Goal: Obtain resource: Download file/media

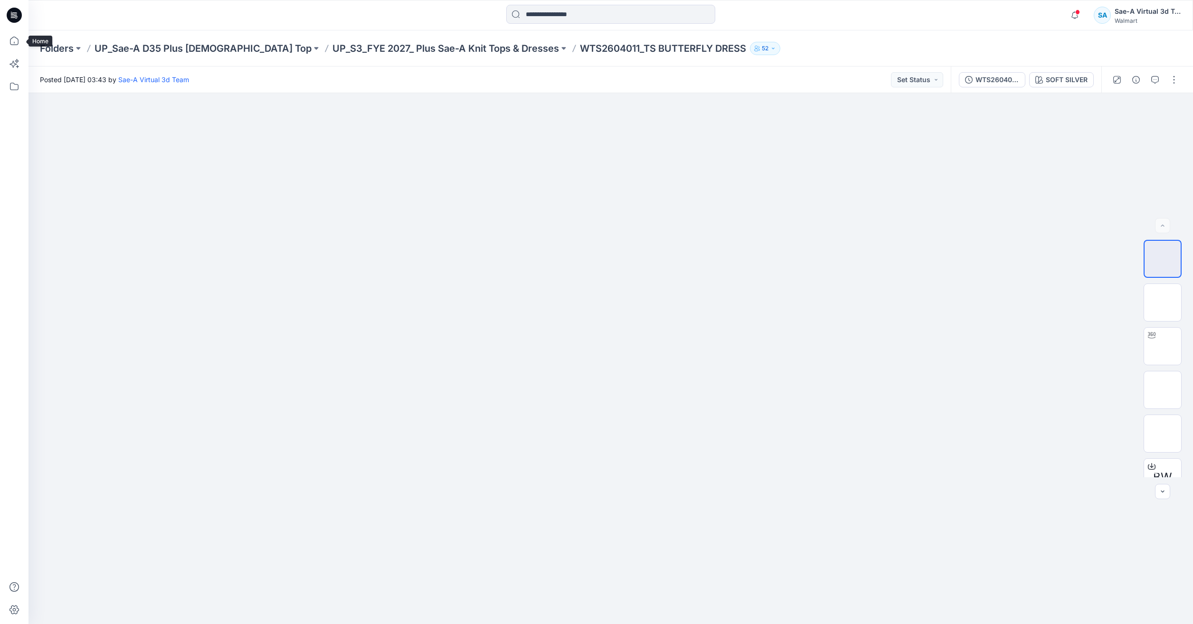
click at [13, 39] on icon at bounding box center [14, 40] width 21 height 21
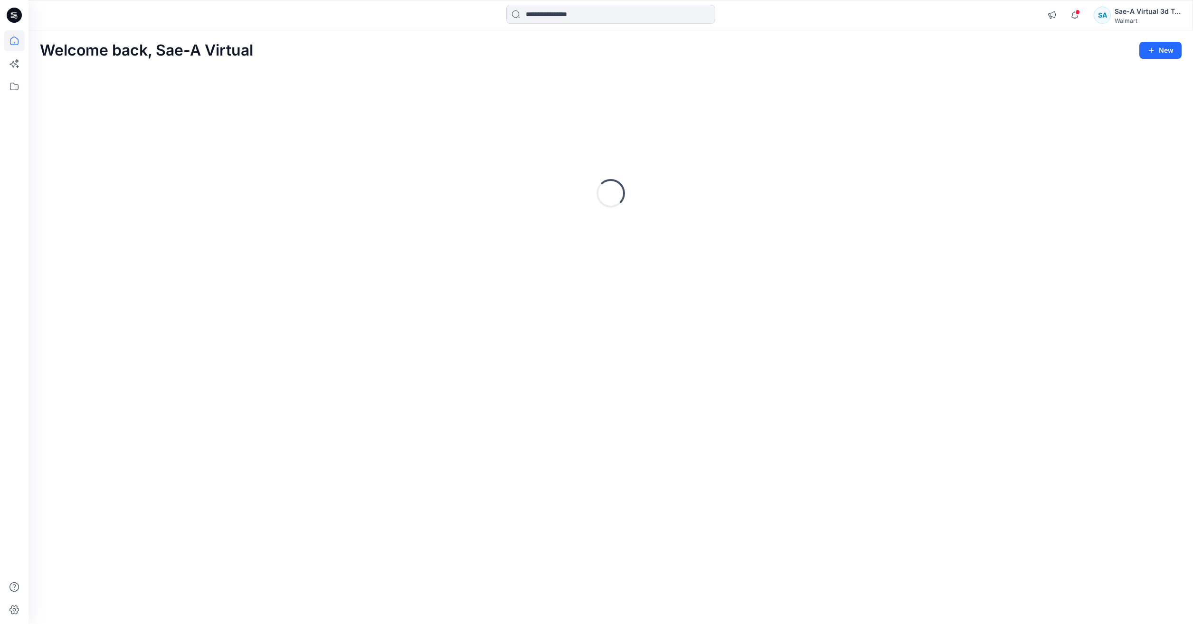
click at [13, 39] on icon at bounding box center [14, 40] width 21 height 21
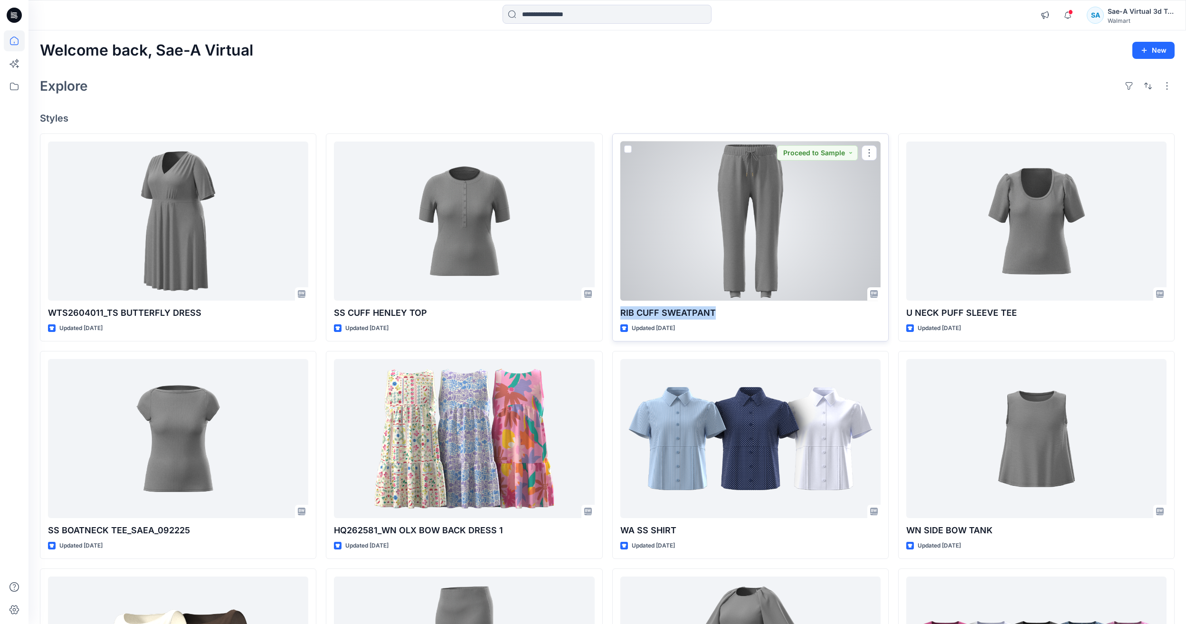
drag, startPoint x: 728, startPoint y: 304, endPoint x: 617, endPoint y: 305, distance: 110.7
click at [617, 305] on div "RIB CUFF SWEATPANT Updated 9 days ago Proceed to Sample" at bounding box center [750, 237] width 276 height 208
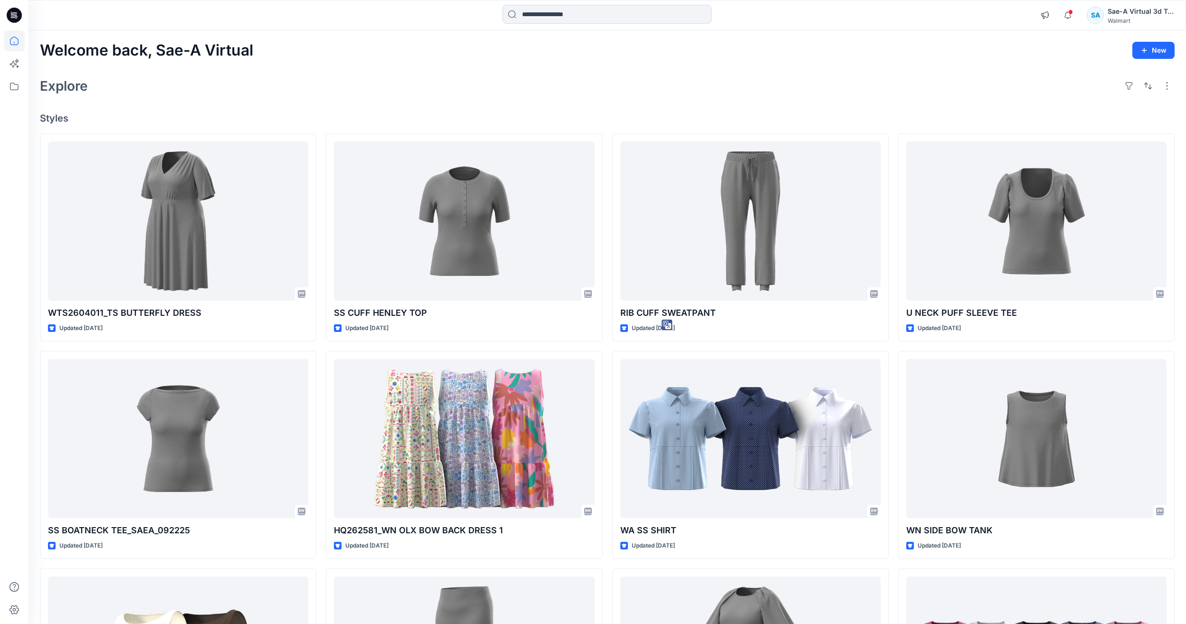
click at [401, 78] on div "Explore" at bounding box center [607, 86] width 1135 height 23
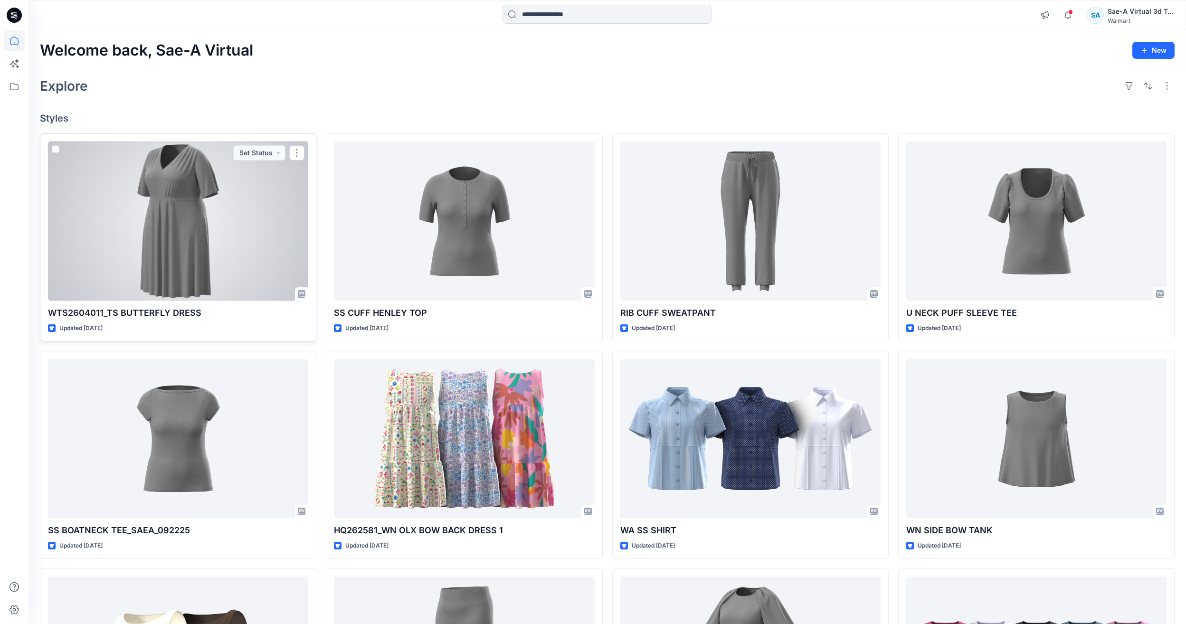
click at [241, 256] on div at bounding box center [178, 221] width 260 height 159
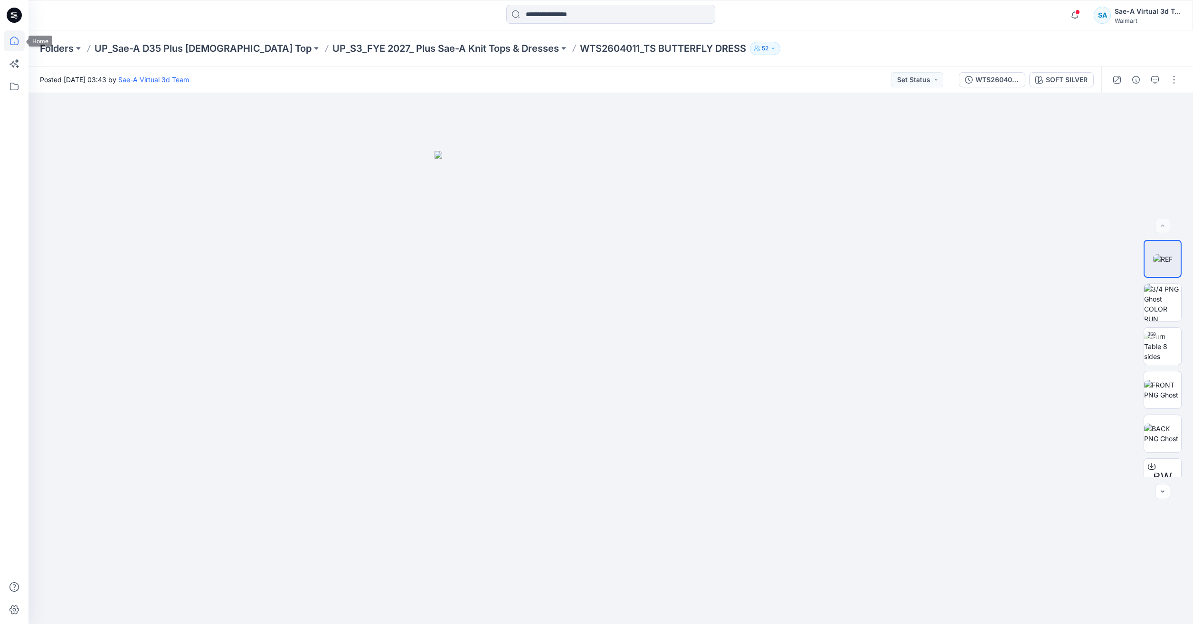
click at [24, 40] on icon at bounding box center [14, 40] width 21 height 21
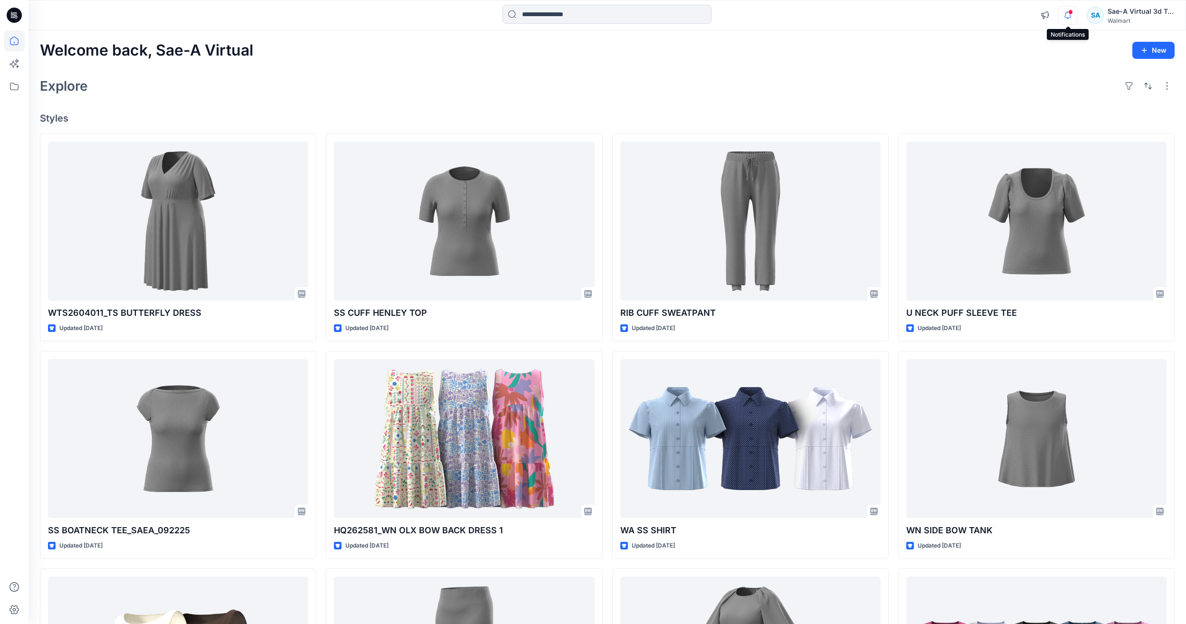
click at [1072, 22] on icon "button" at bounding box center [1068, 15] width 18 height 19
click at [782, 48] on div "Welcome back, Sae-A Virtual New" at bounding box center [607, 51] width 1135 height 18
click at [1073, 10] on icon "button" at bounding box center [1068, 15] width 18 height 19
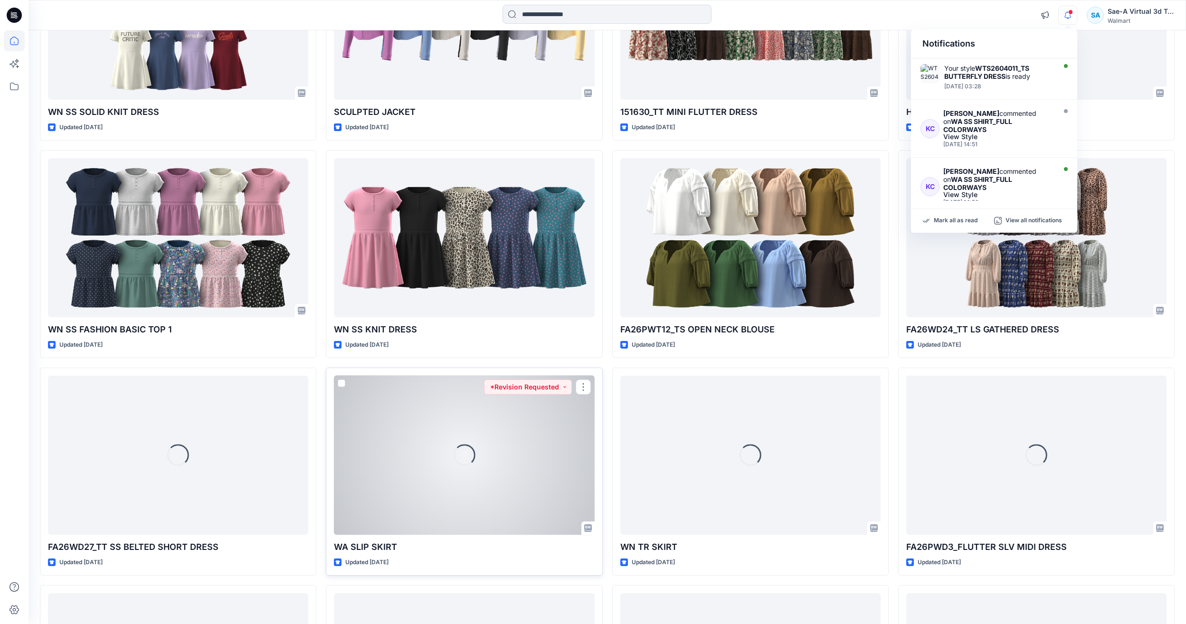
scroll to position [1740, 0]
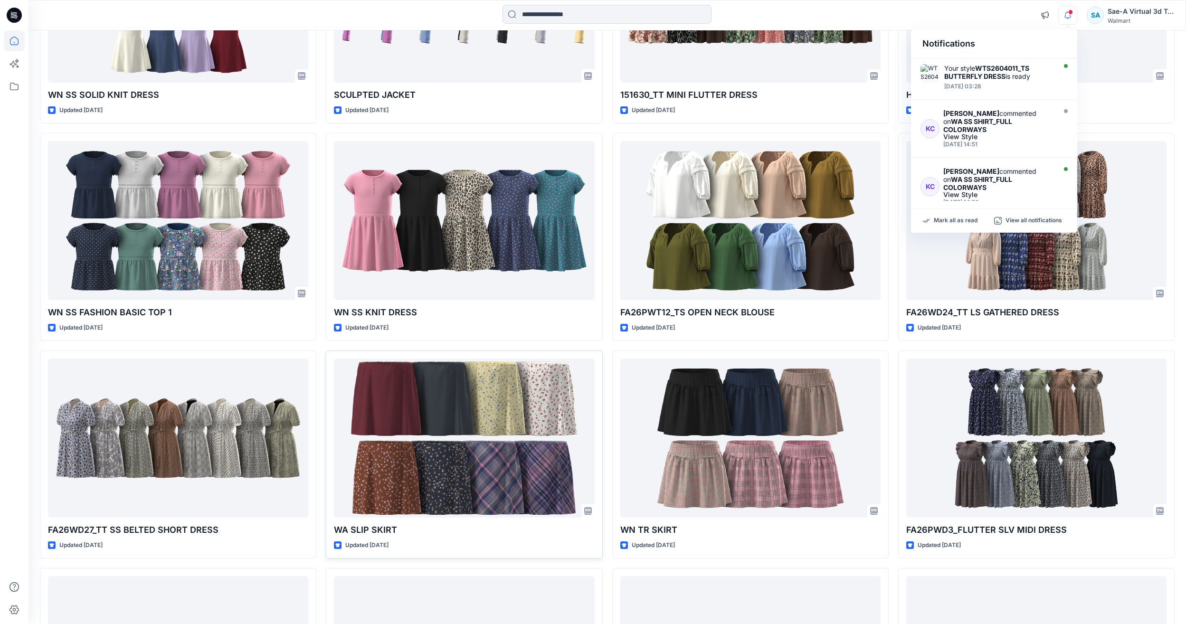
click at [1062, 11] on icon "button" at bounding box center [1068, 15] width 18 height 19
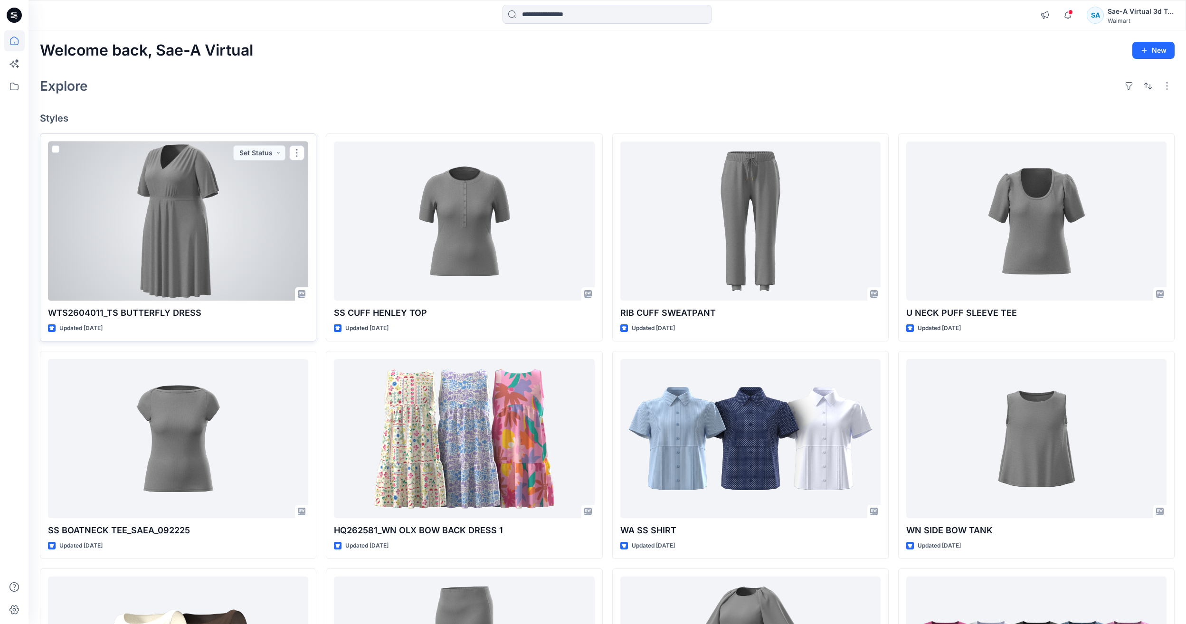
click at [202, 265] on div at bounding box center [178, 221] width 260 height 159
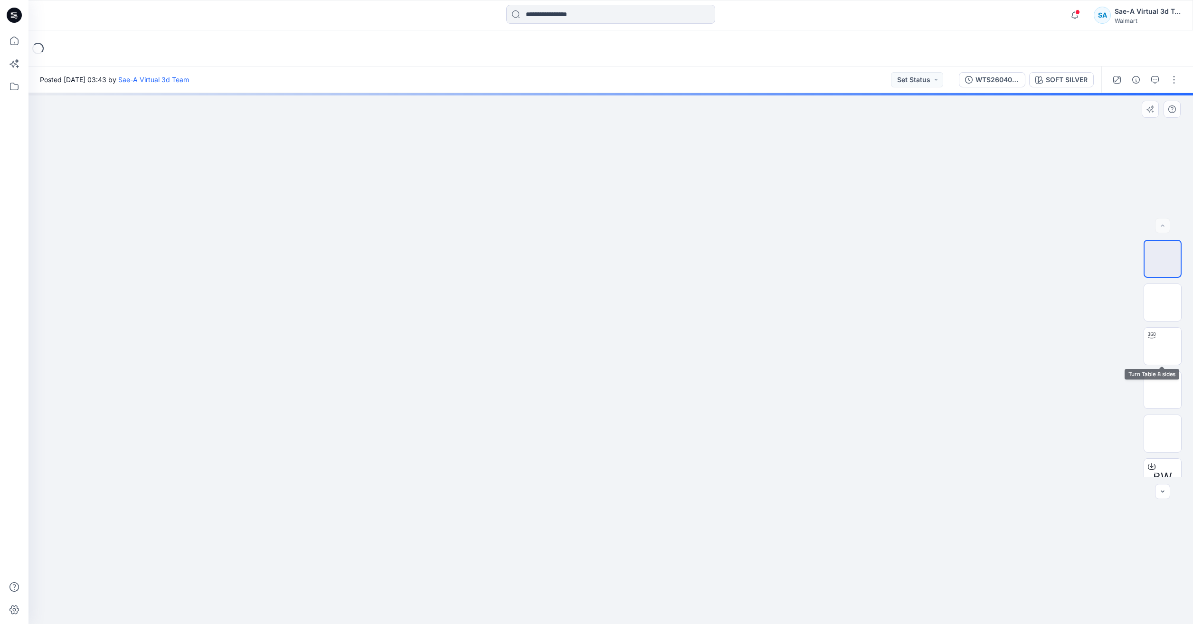
click at [1158, 326] on div "BW" at bounding box center [1163, 358] width 38 height 237
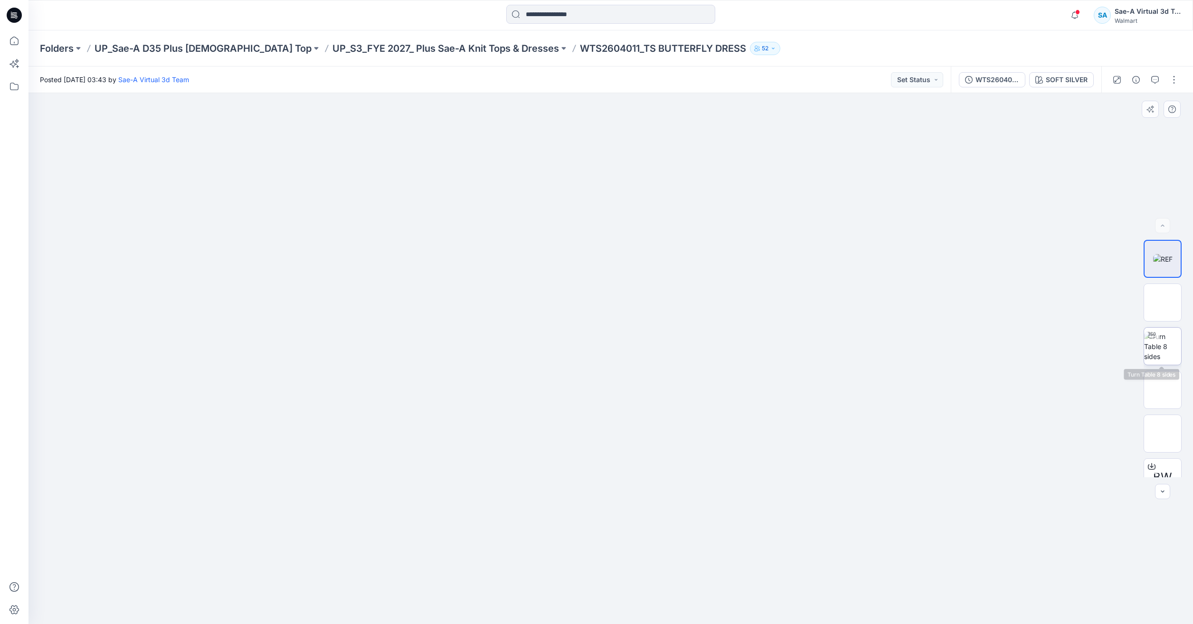
click at [1164, 356] on img at bounding box center [1162, 346] width 37 height 30
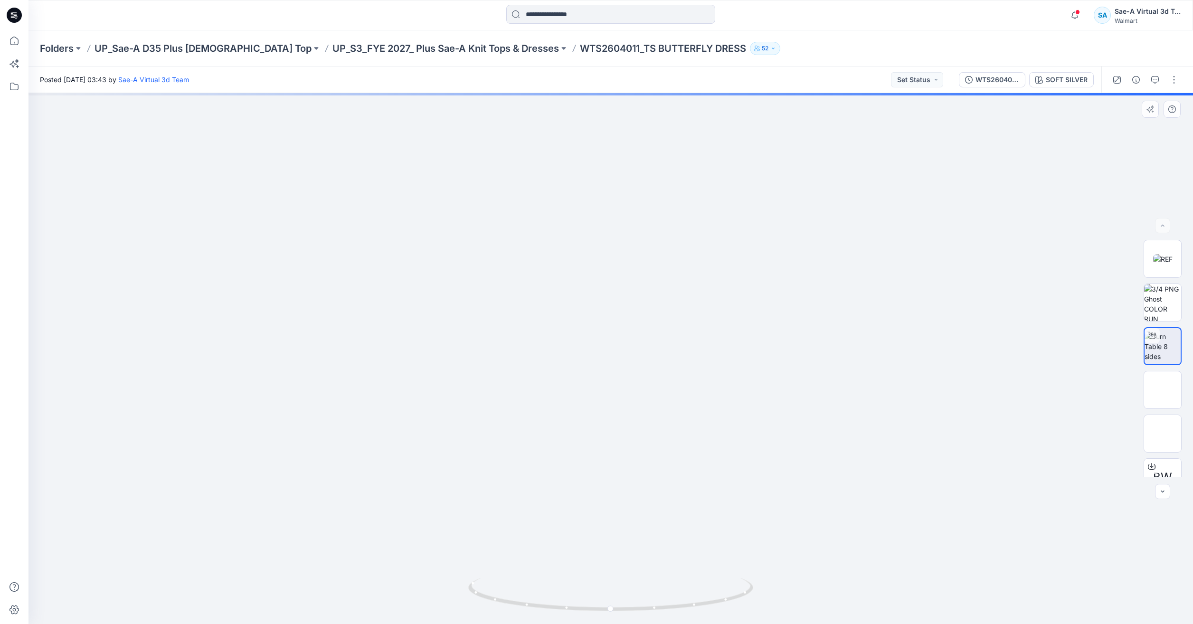
drag, startPoint x: 662, startPoint y: 483, endPoint x: 666, endPoint y: 363, distance: 120.2
click at [8, 44] on icon at bounding box center [14, 40] width 21 height 21
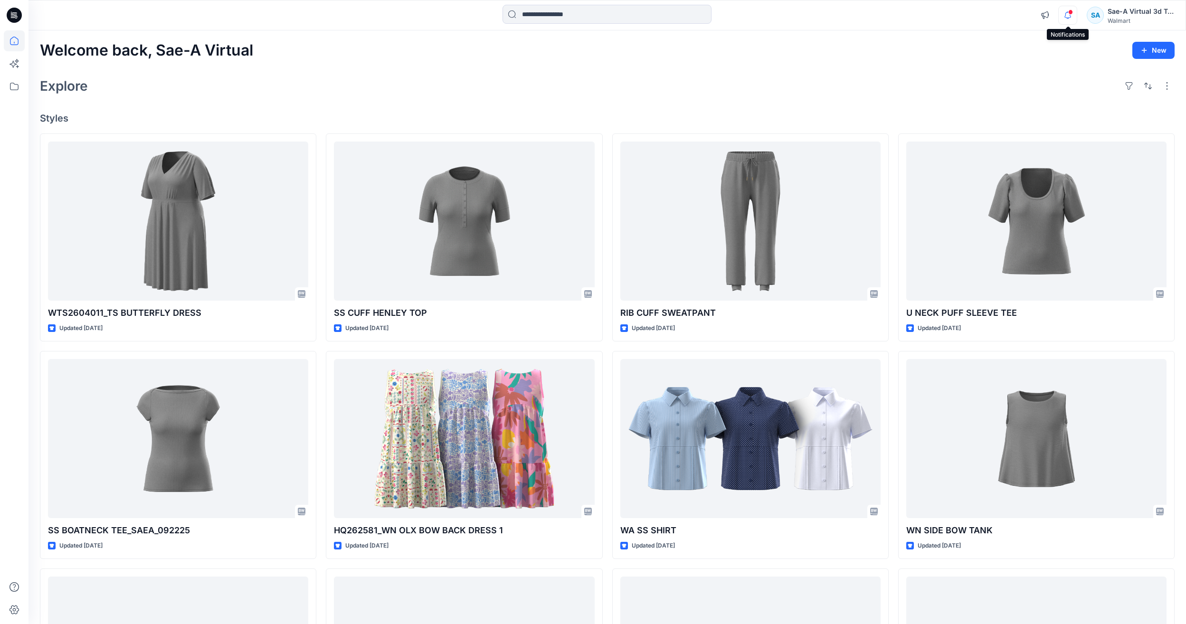
click at [1073, 12] on icon "button" at bounding box center [1068, 15] width 18 height 19
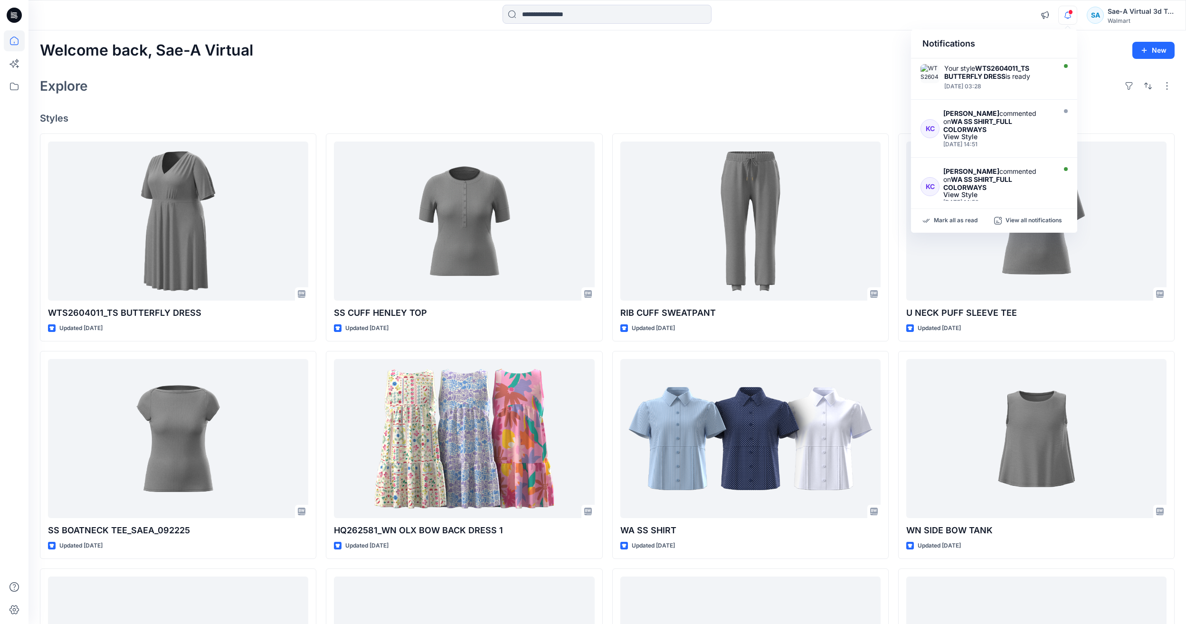
click at [1073, 12] on icon "button" at bounding box center [1068, 15] width 18 height 19
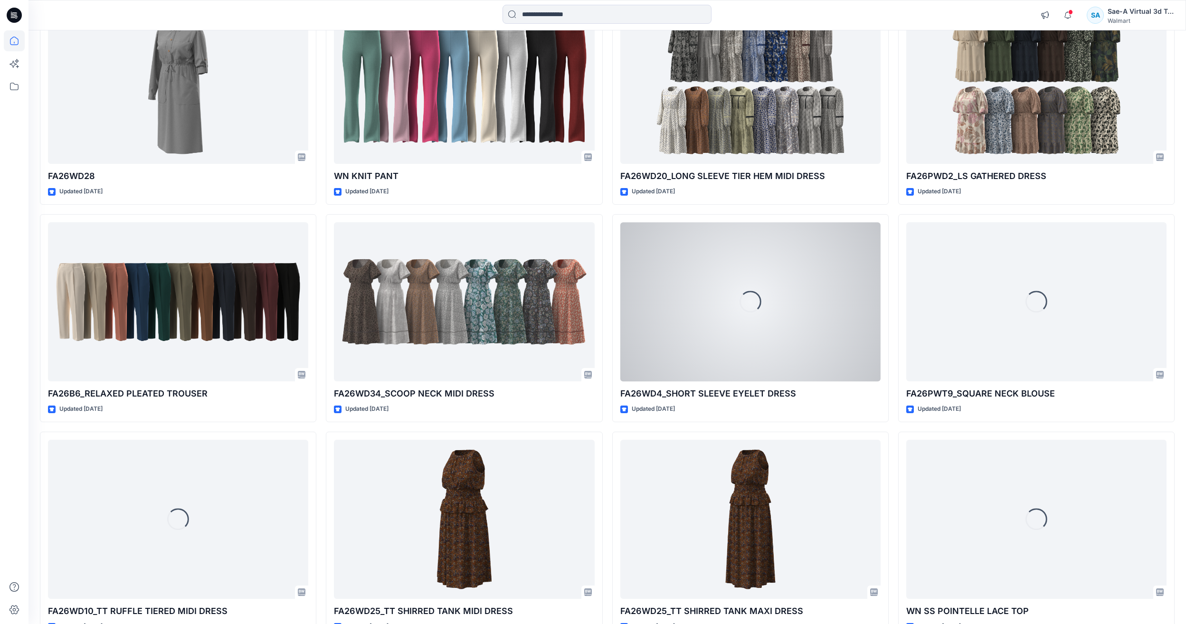
scroll to position [3840, 0]
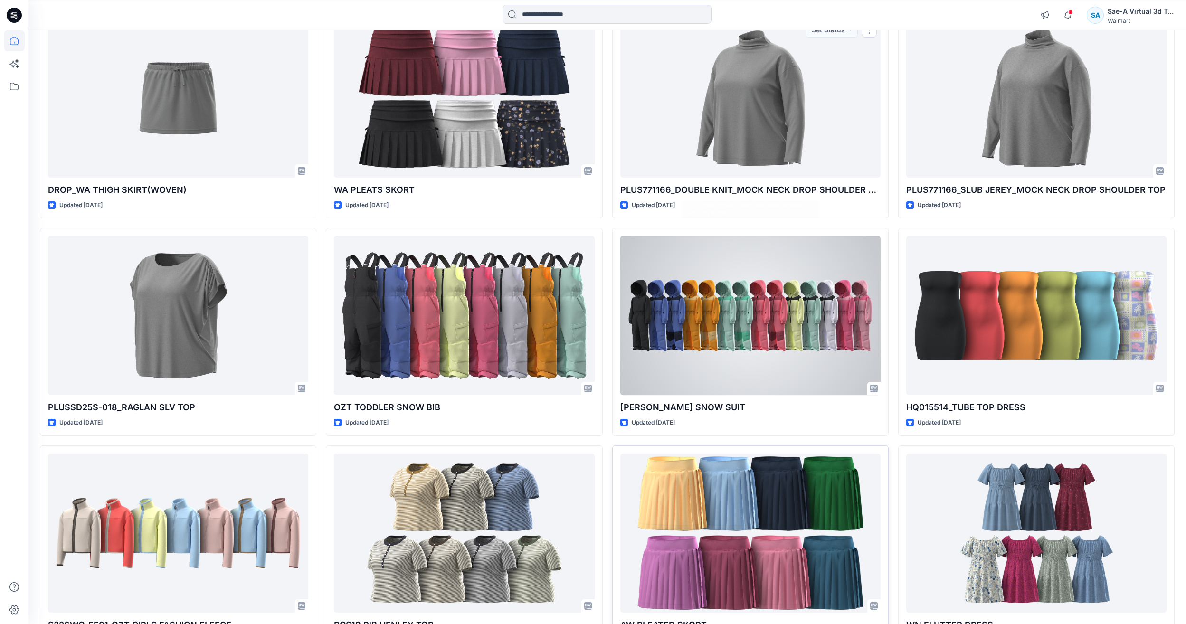
scroll to position [1135, 0]
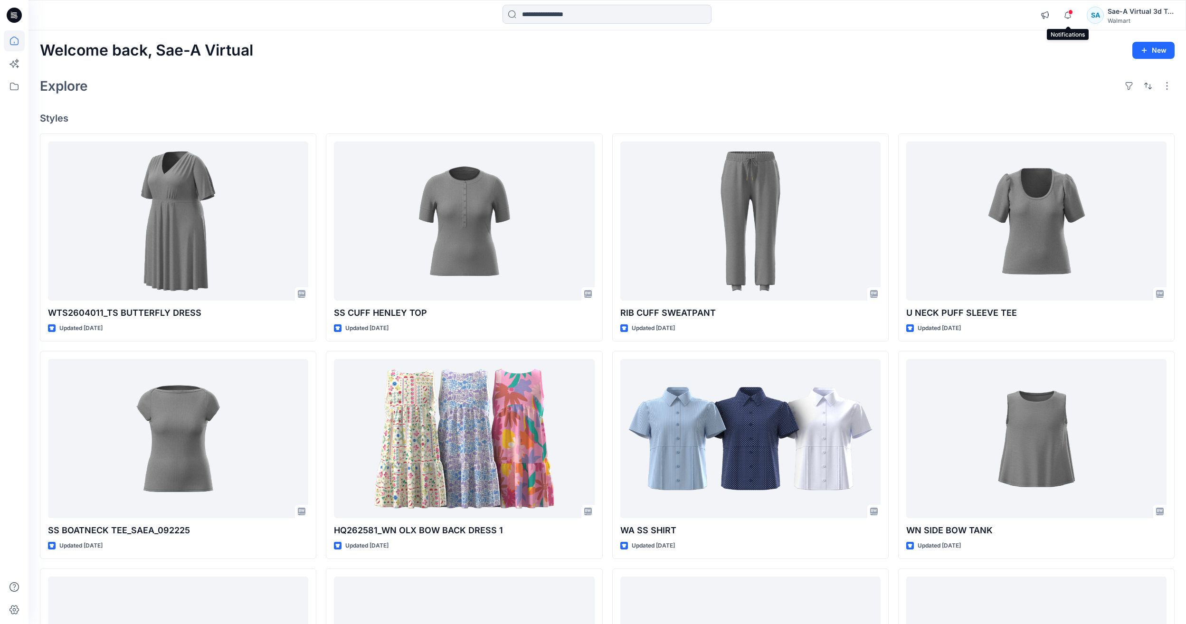
click at [1069, 13] on span at bounding box center [1070, 11] width 5 height 5
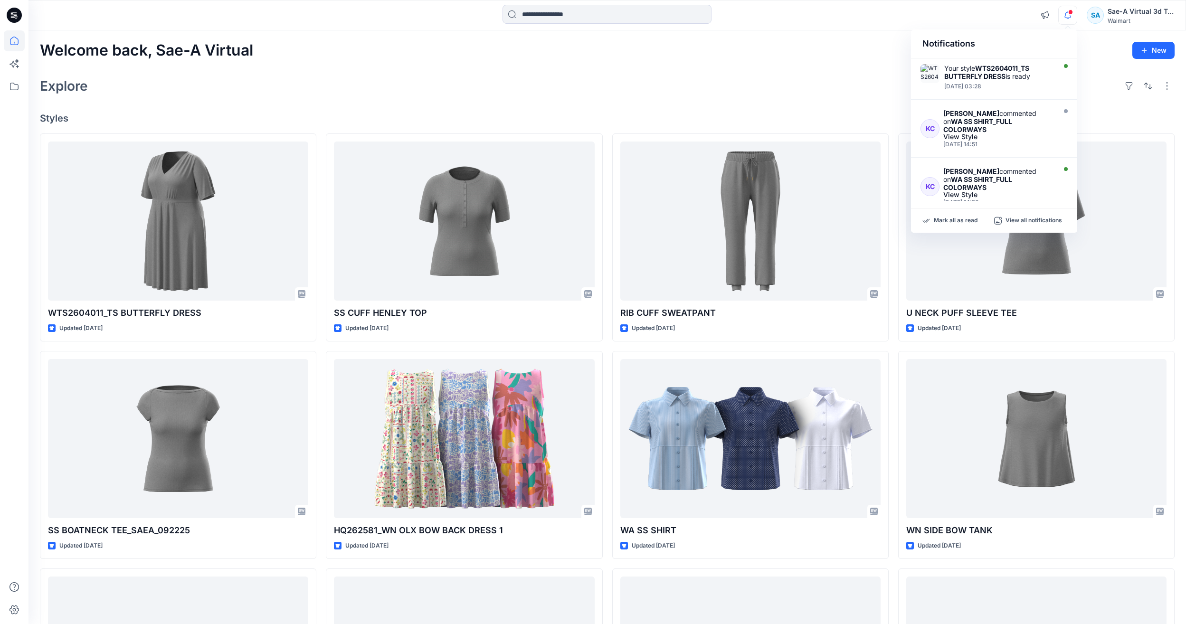
click at [728, 104] on div "Welcome back, Sae-A Virtual New Explore Styles WTS2604011_TS BUTTERFLY DRESS Up…" at bounding box center [606, 426] width 1157 height 792
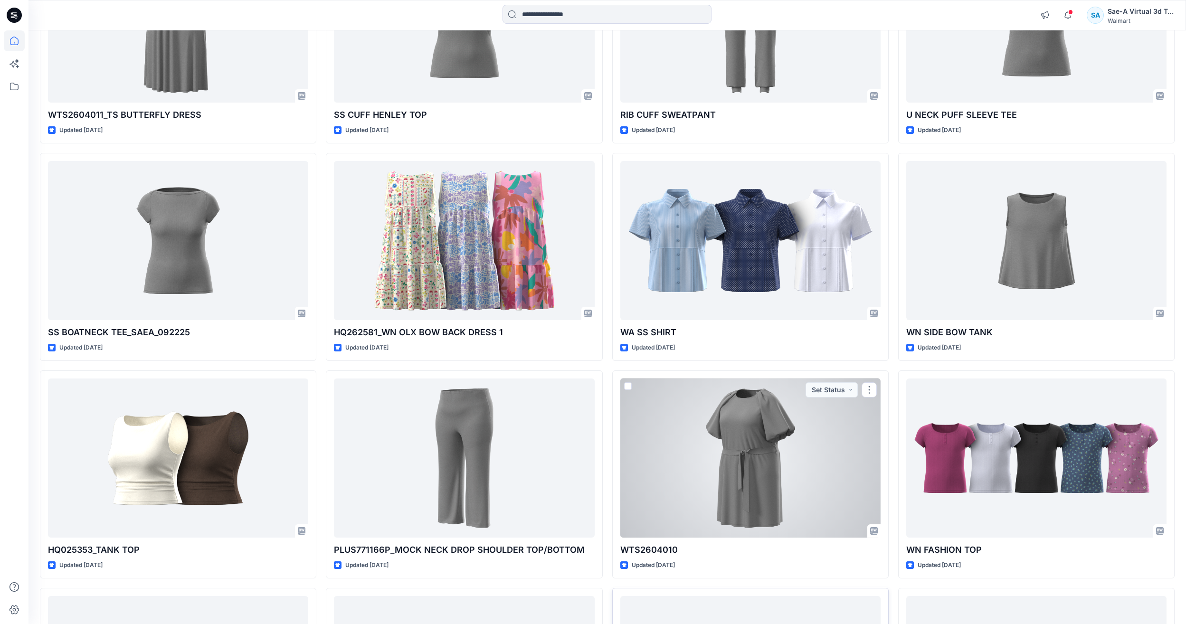
scroll to position [435, 0]
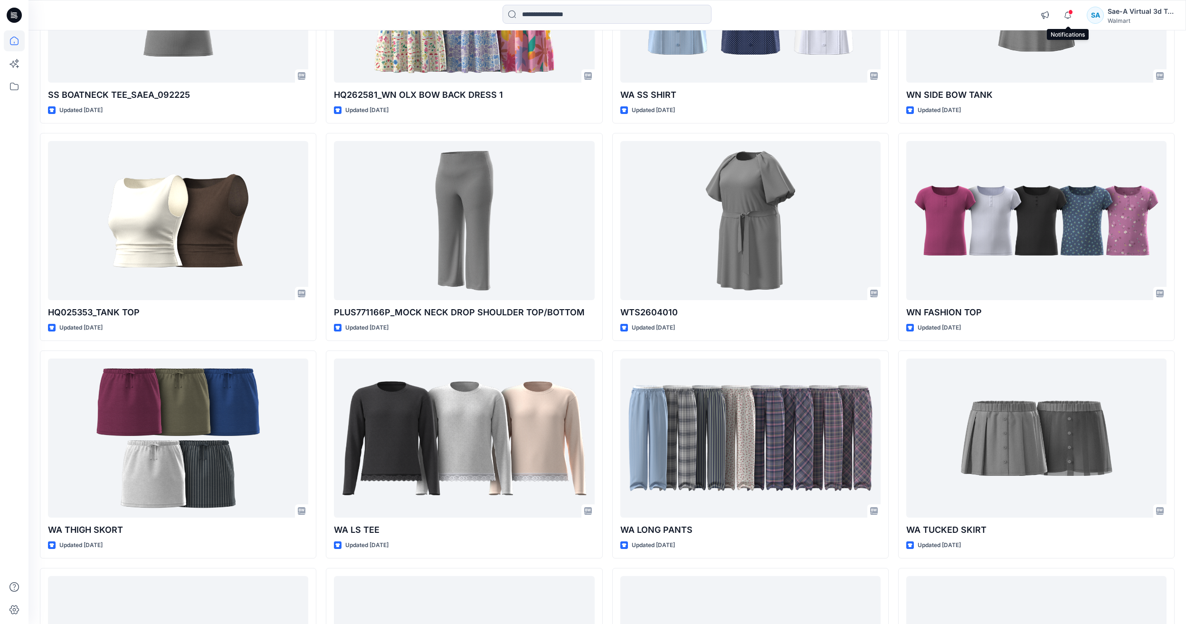
click at [1069, 14] on span at bounding box center [1070, 11] width 5 height 5
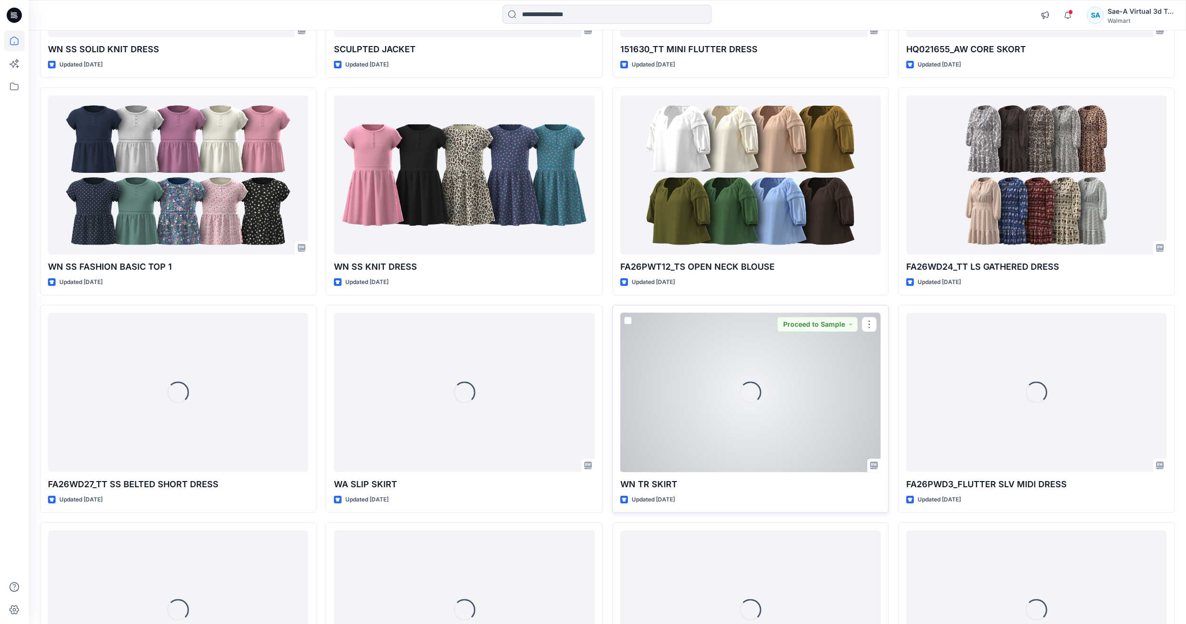
scroll to position [1930, 0]
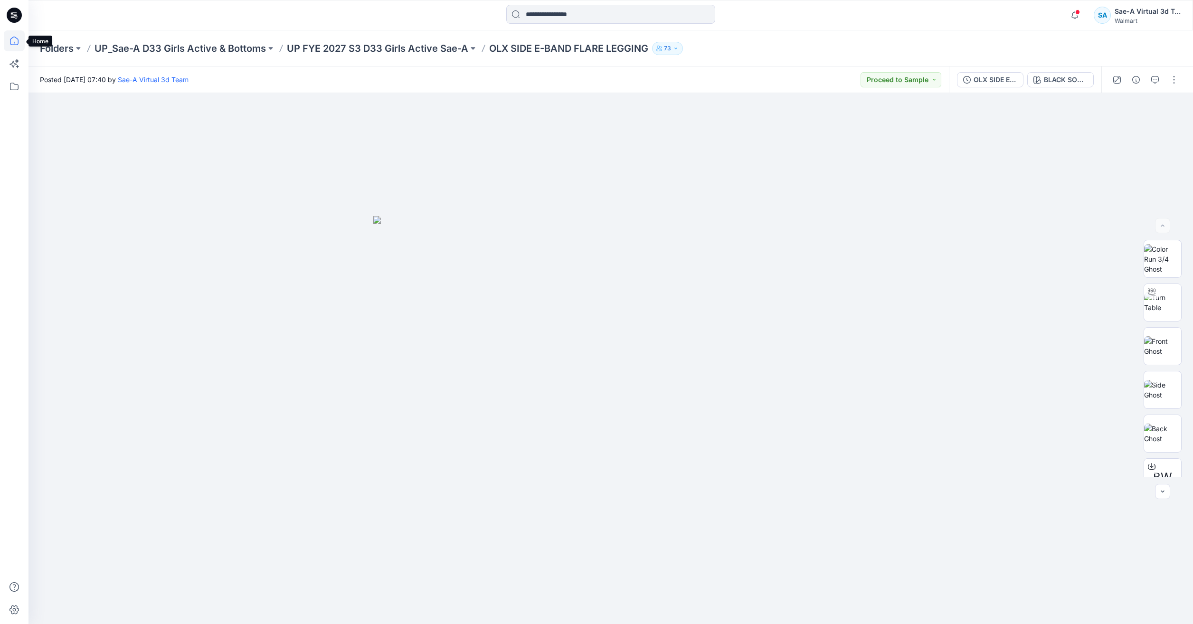
click at [14, 38] on icon at bounding box center [14, 40] width 21 height 21
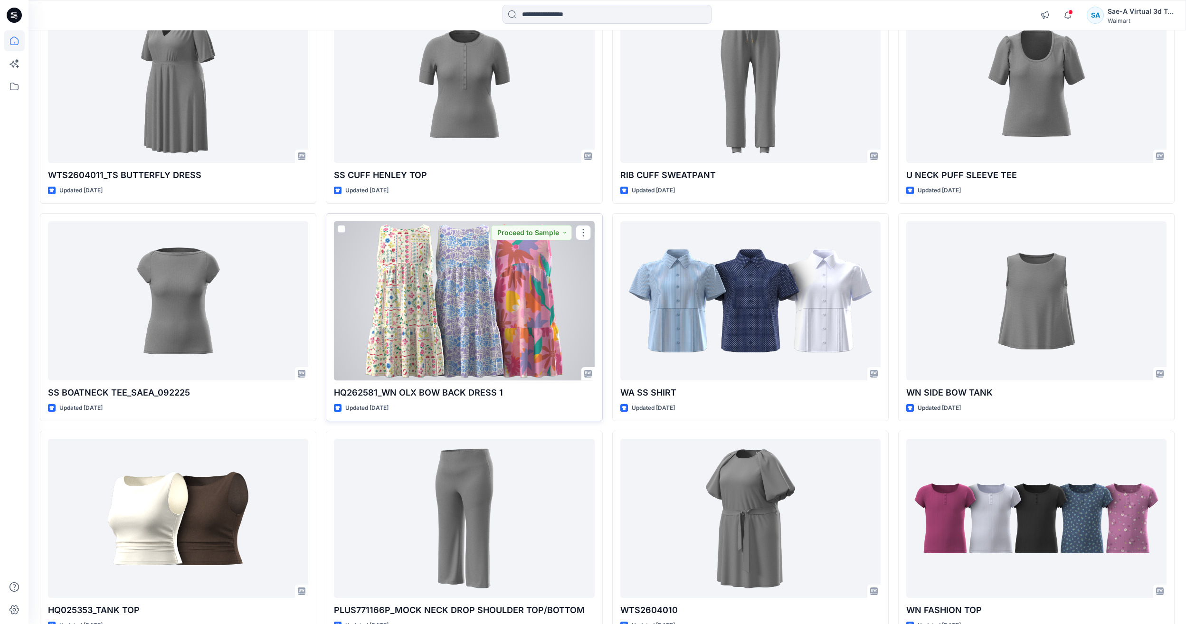
scroll to position [142, 0]
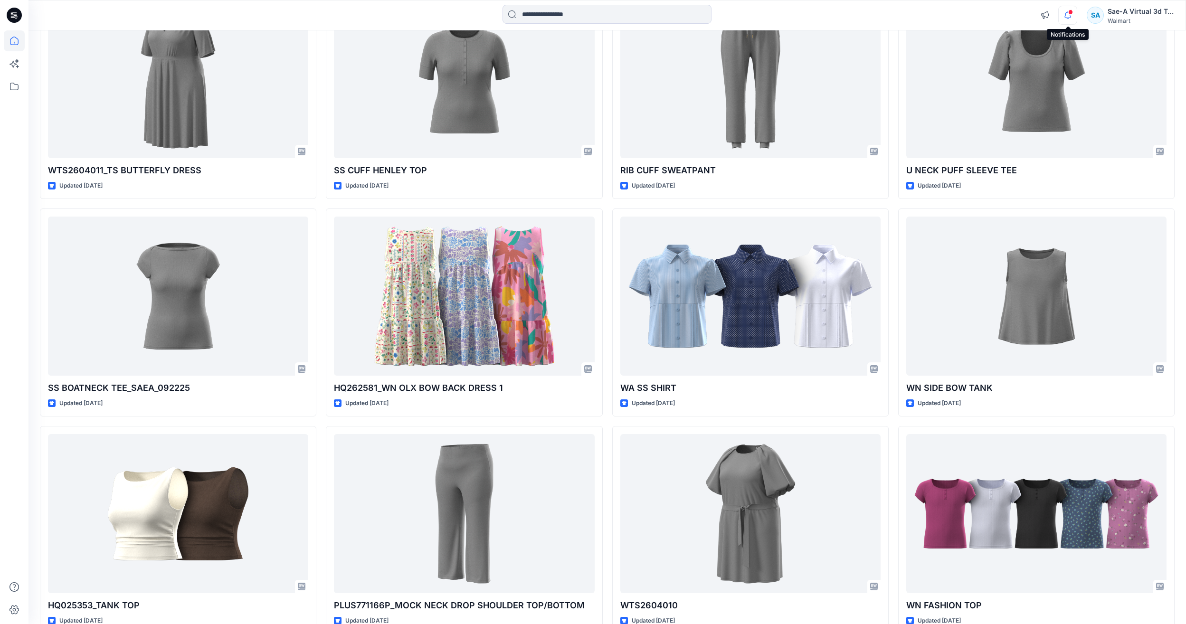
click at [1062, 10] on icon "button" at bounding box center [1068, 15] width 18 height 19
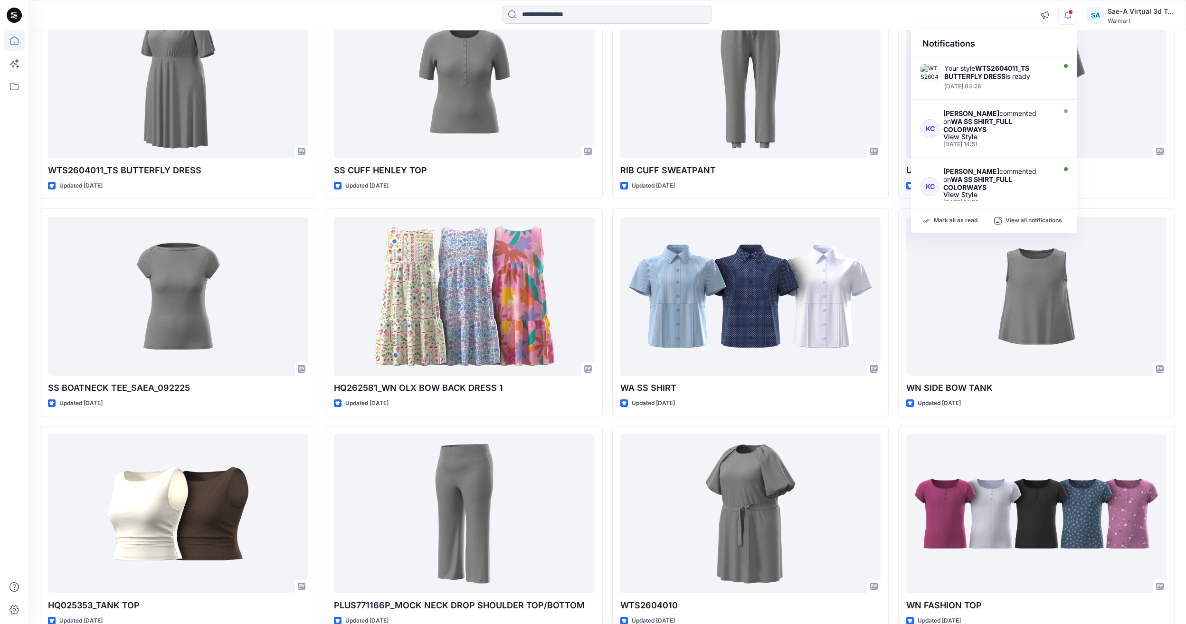
click at [936, 1] on div "Notifications Your style WTS2604011_TS BUTTERFLY DRESS is ready Friday, October…" at bounding box center [606, 15] width 1157 height 30
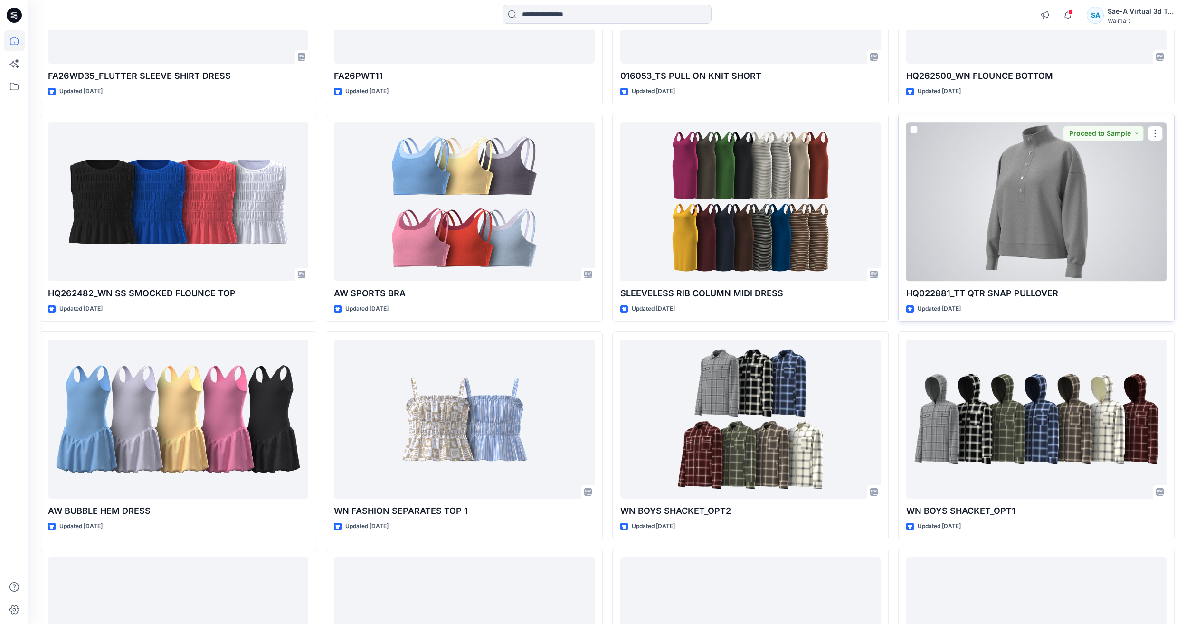
scroll to position [4588, 0]
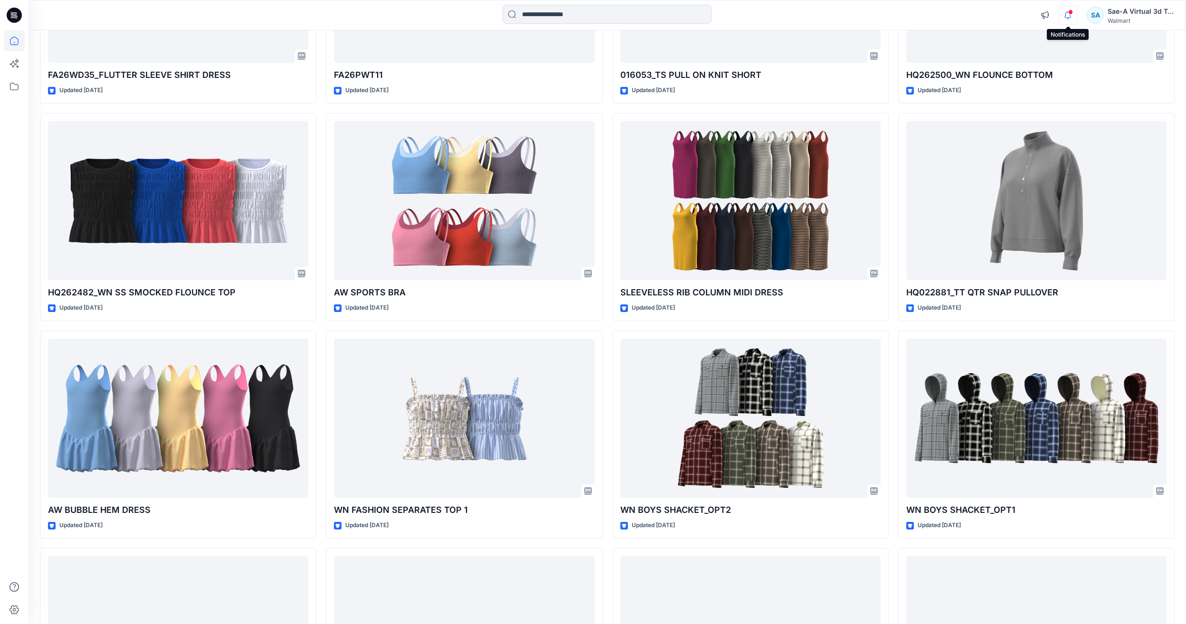
click at [1059, 18] on icon "button" at bounding box center [1068, 15] width 18 height 19
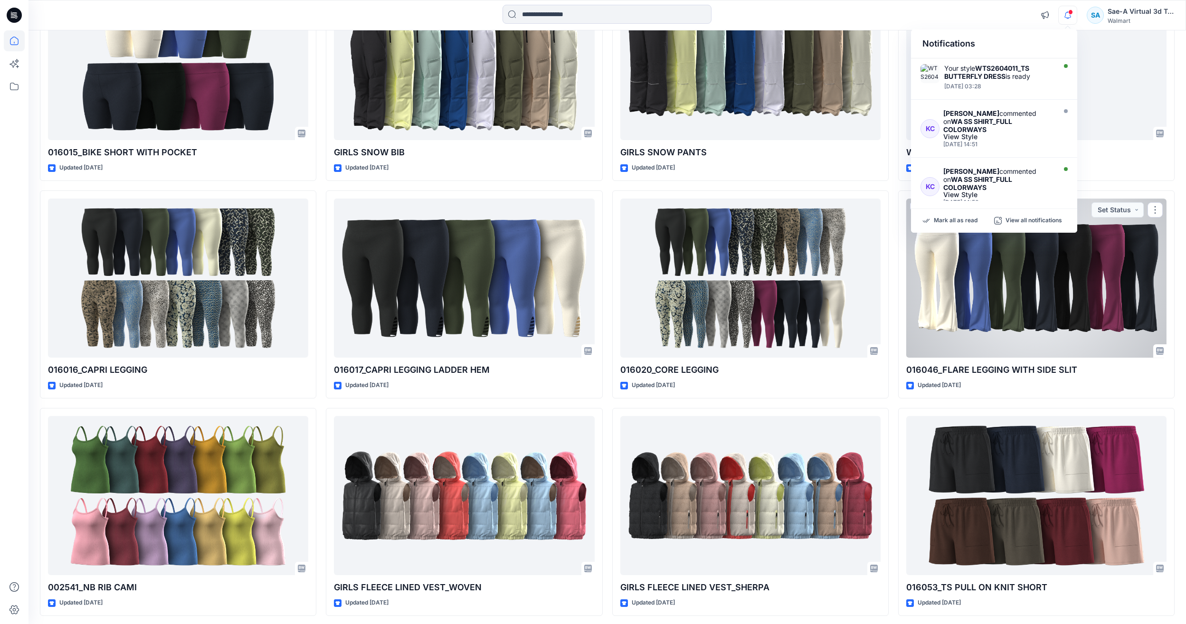
scroll to position [5193, 0]
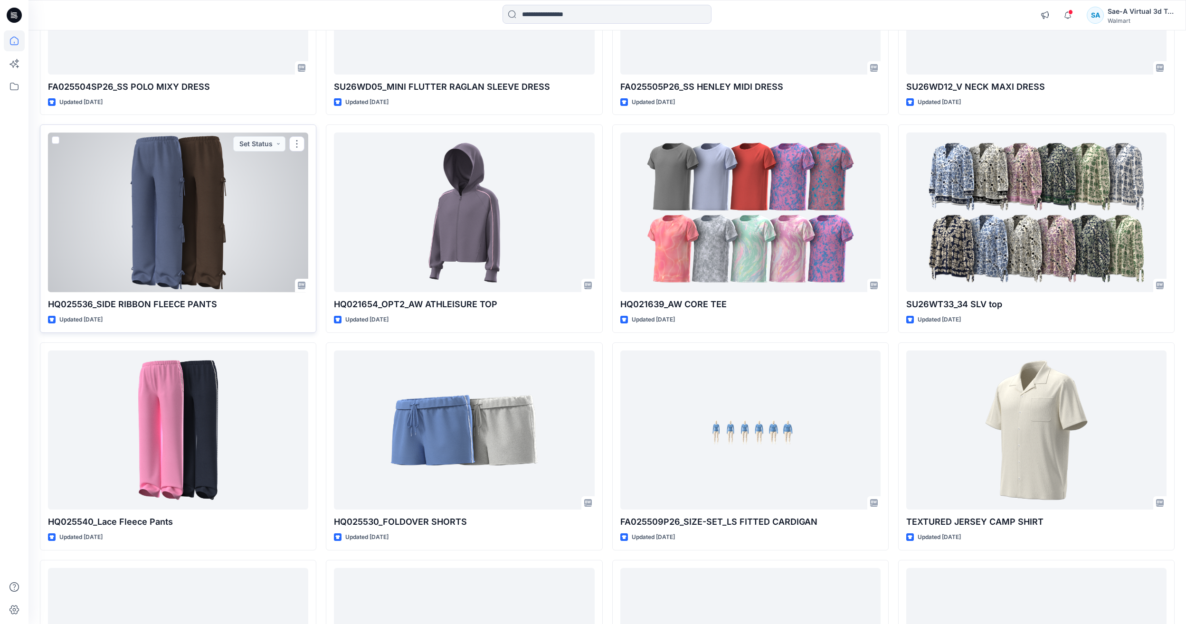
scroll to position [12976, 0]
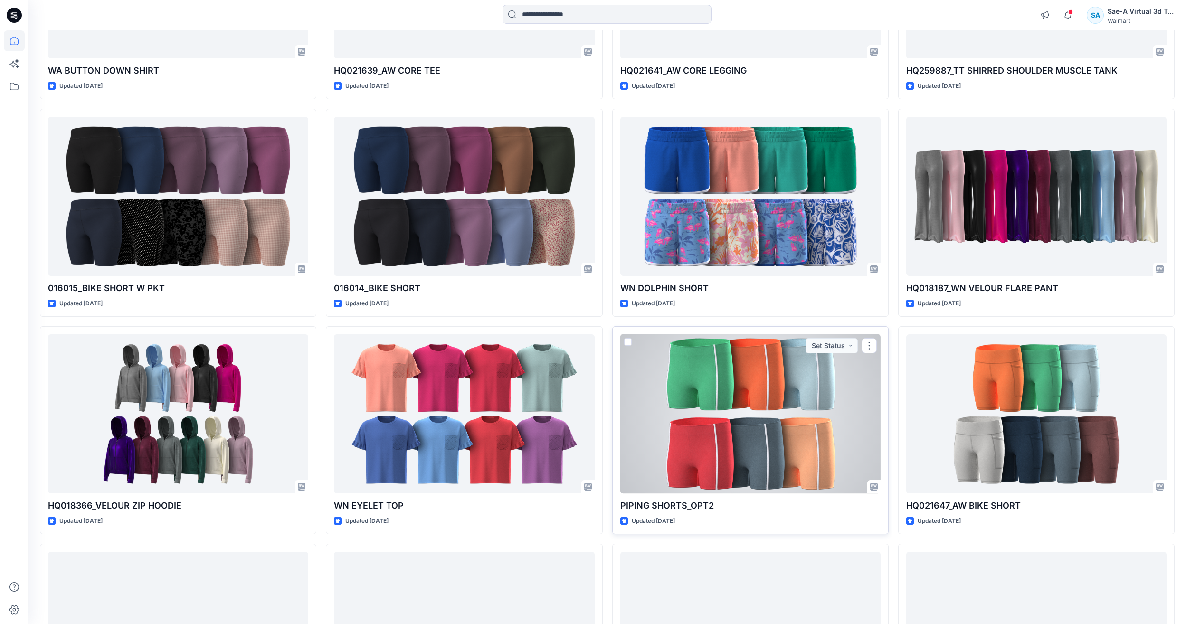
scroll to position [14091, 0]
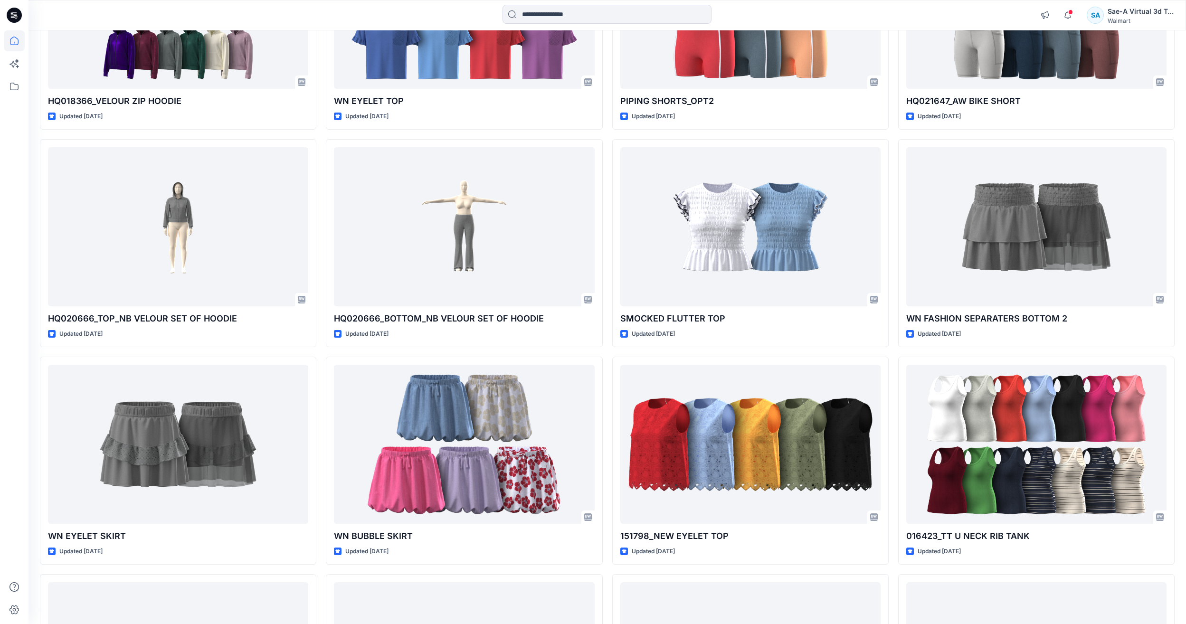
scroll to position [14376, 0]
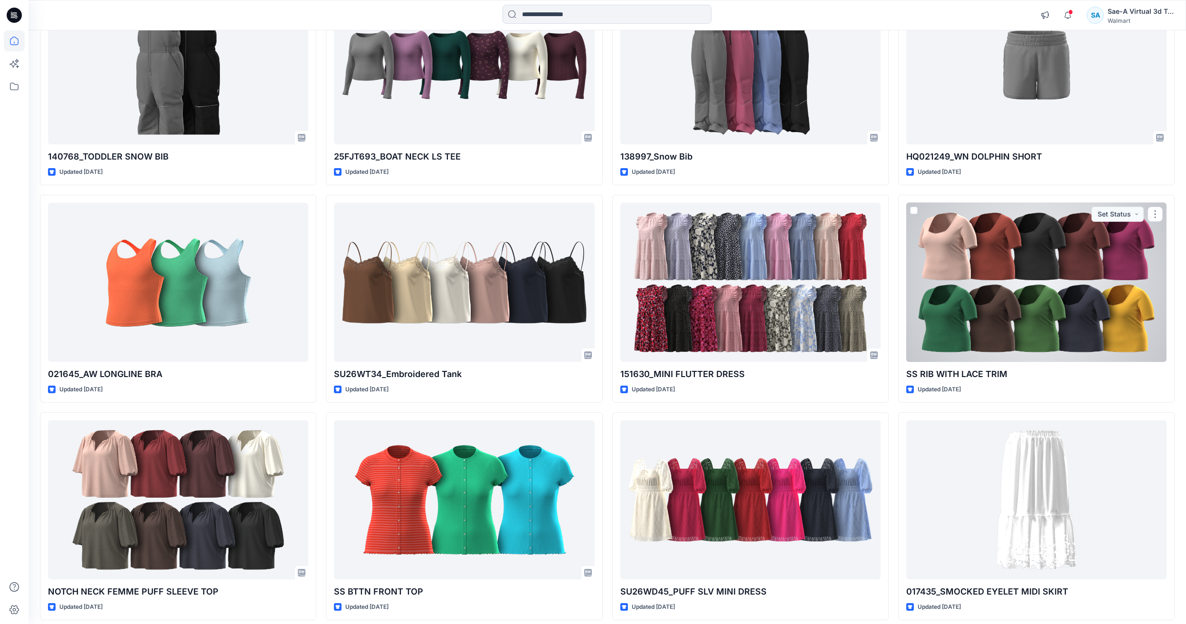
scroll to position [15633, 0]
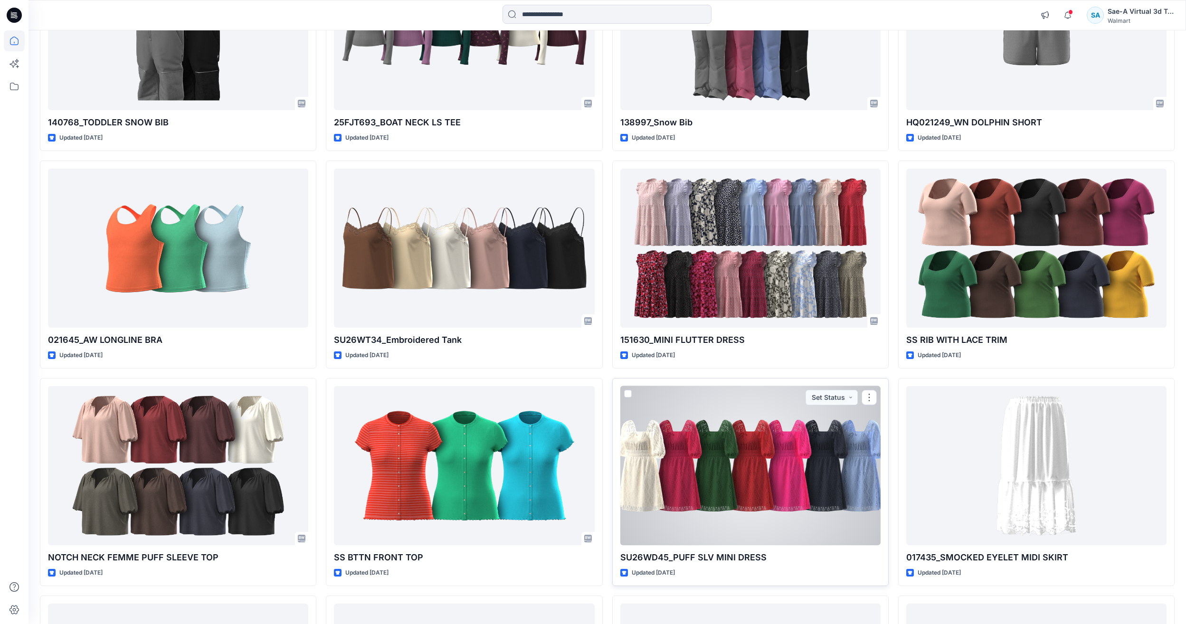
click at [746, 468] on div at bounding box center [750, 465] width 260 height 159
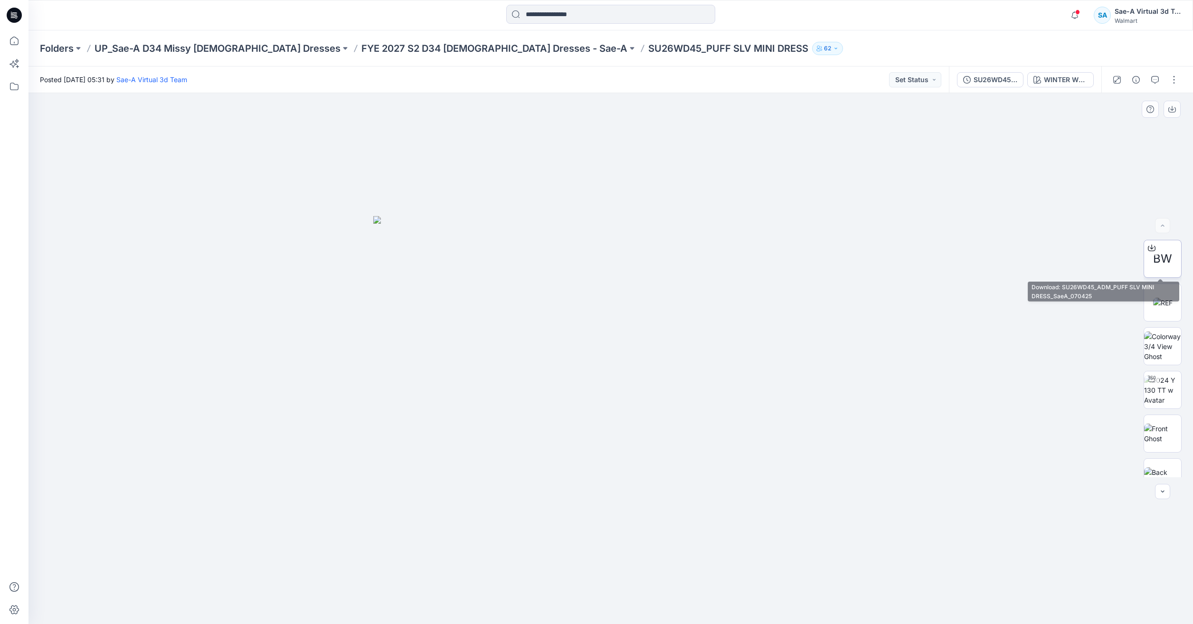
click at [1156, 246] on div at bounding box center [1151, 247] width 15 height 15
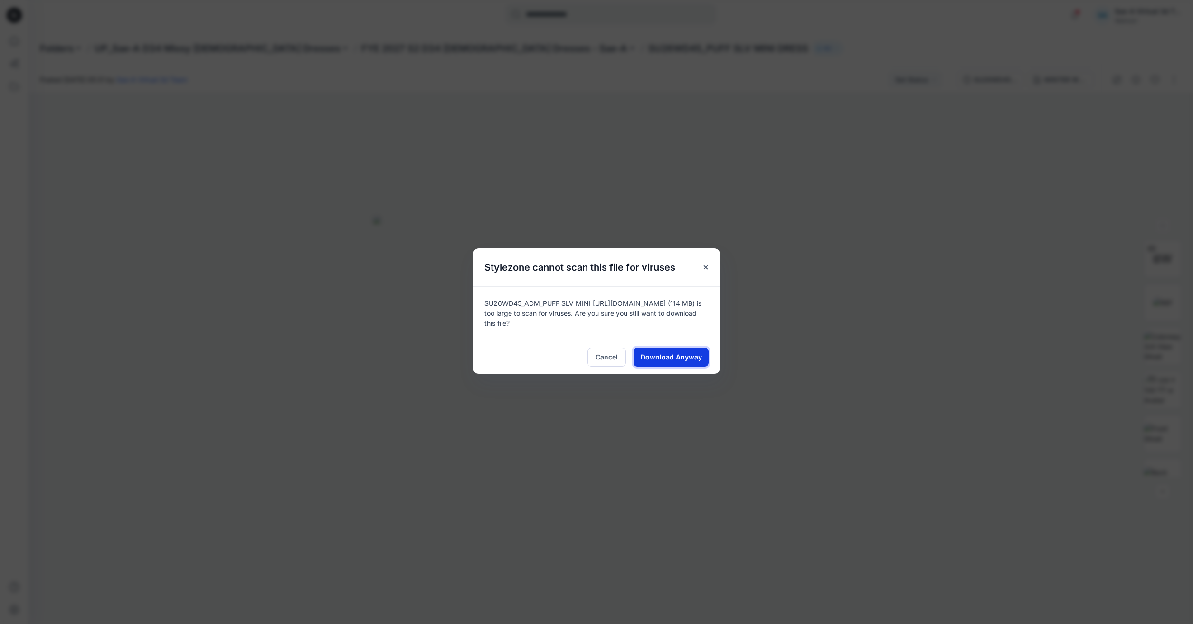
click at [660, 359] on span "Download Anyway" at bounding box center [671, 357] width 61 height 10
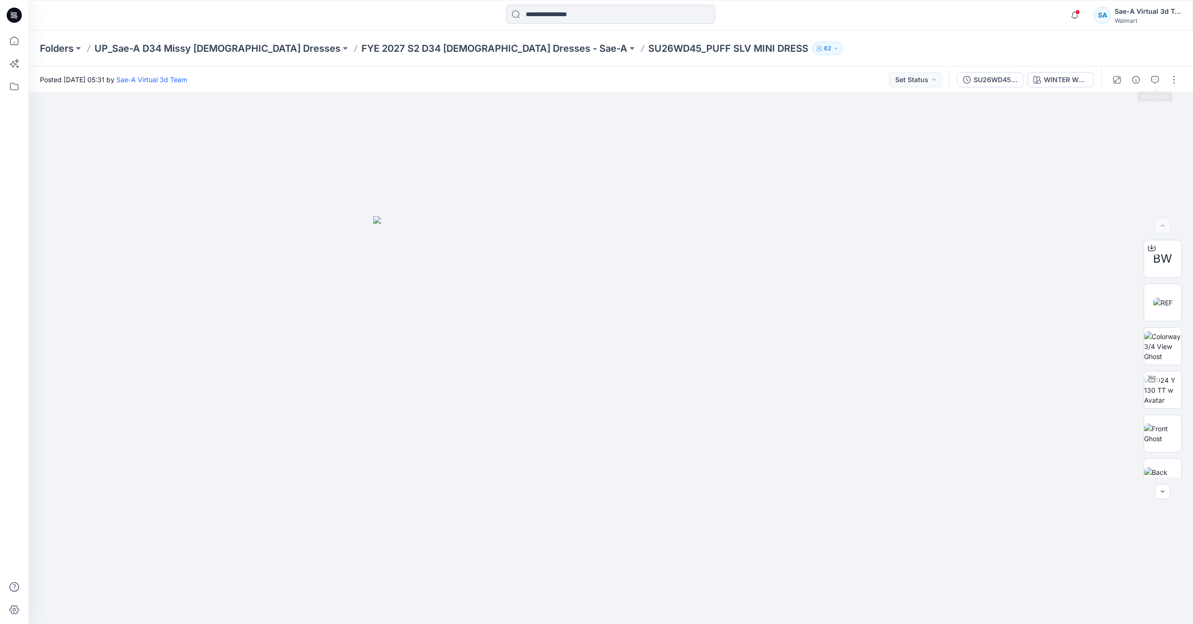
click at [1161, 87] on span at bounding box center [1154, 79] width 15 height 15
click at [1161, 82] on button "button" at bounding box center [1154, 79] width 15 height 15
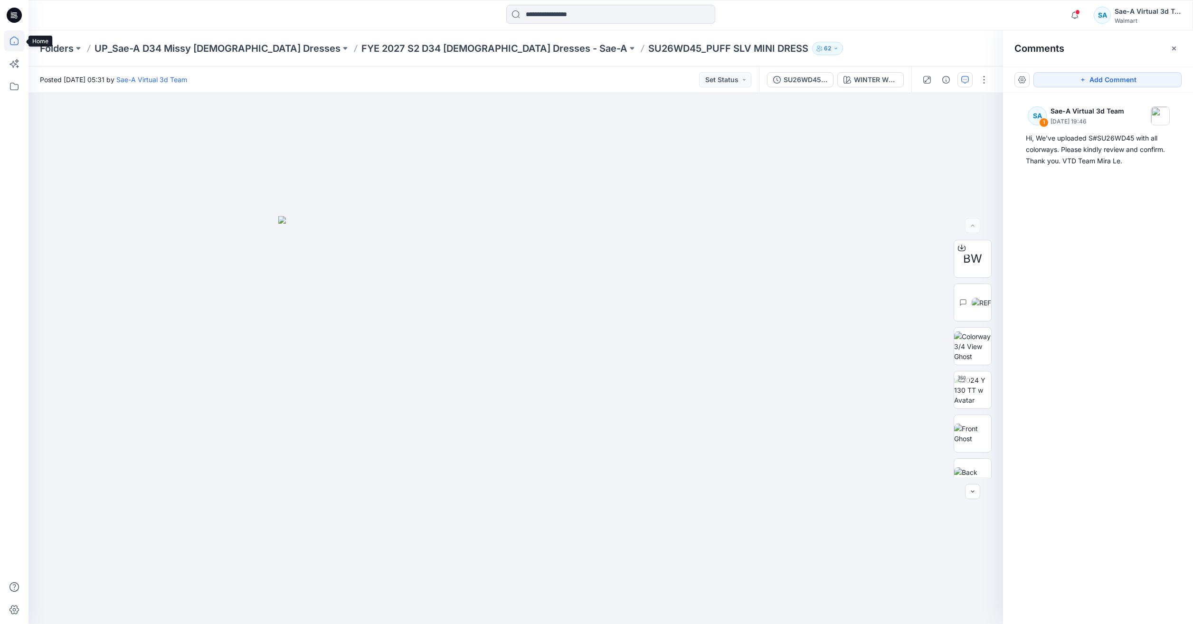
click at [18, 44] on icon at bounding box center [14, 40] width 21 height 21
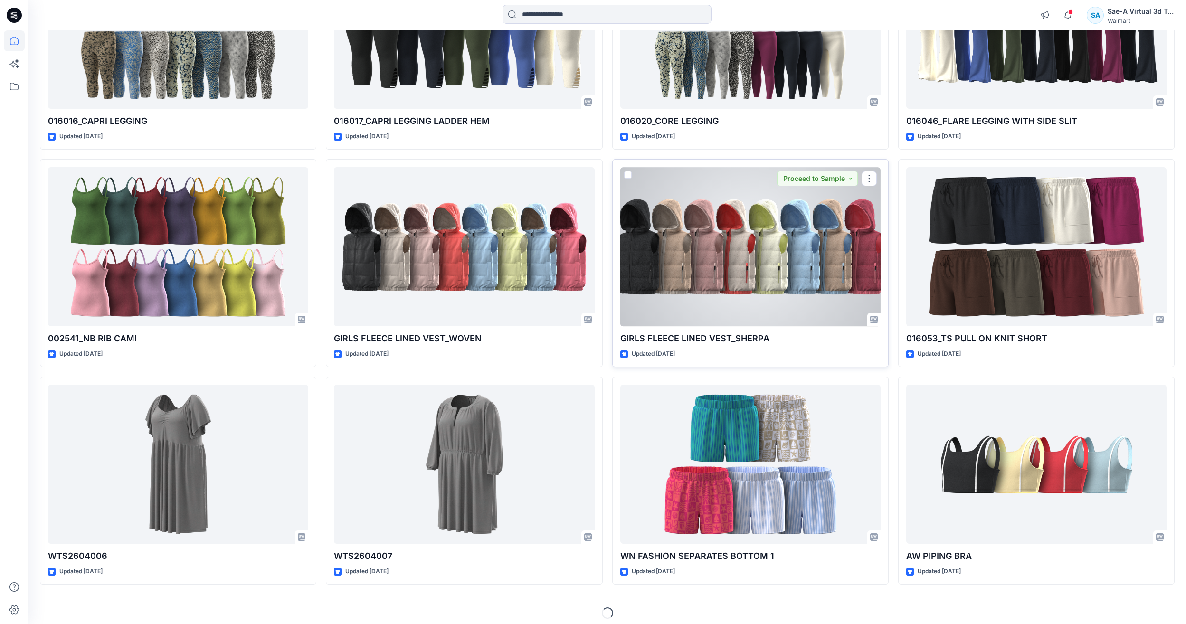
scroll to position [5418, 0]
